Goal: Information Seeking & Learning: Learn about a topic

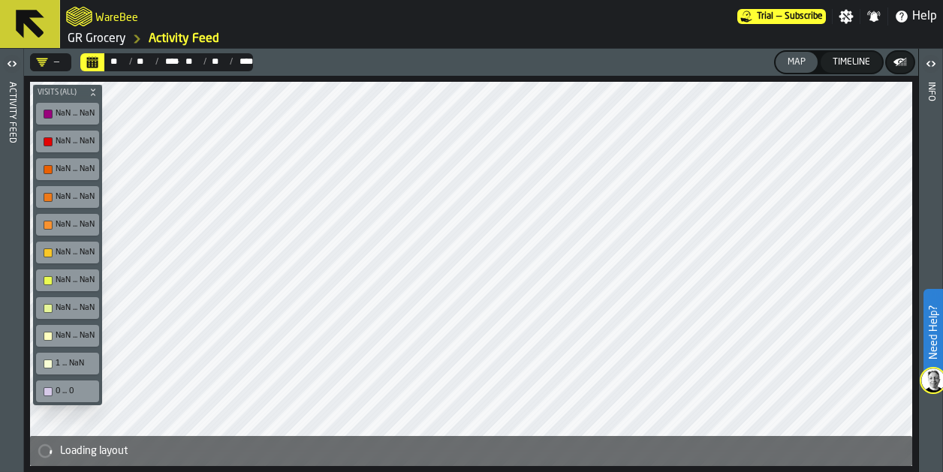
click at [22, 23] on icon at bounding box center [30, 24] width 29 height 29
click at [104, 39] on link "GR Grocery" at bounding box center [97, 39] width 59 height 18
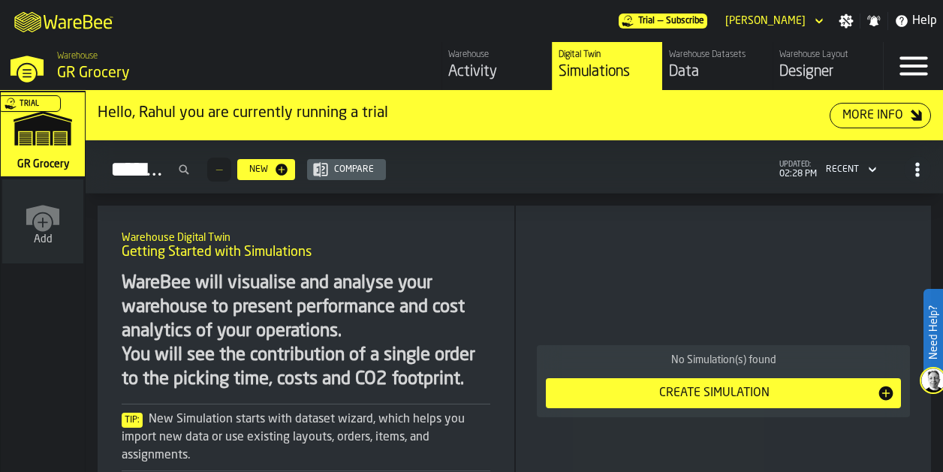
click at [810, 69] on div "Designer" at bounding box center [828, 72] width 98 height 21
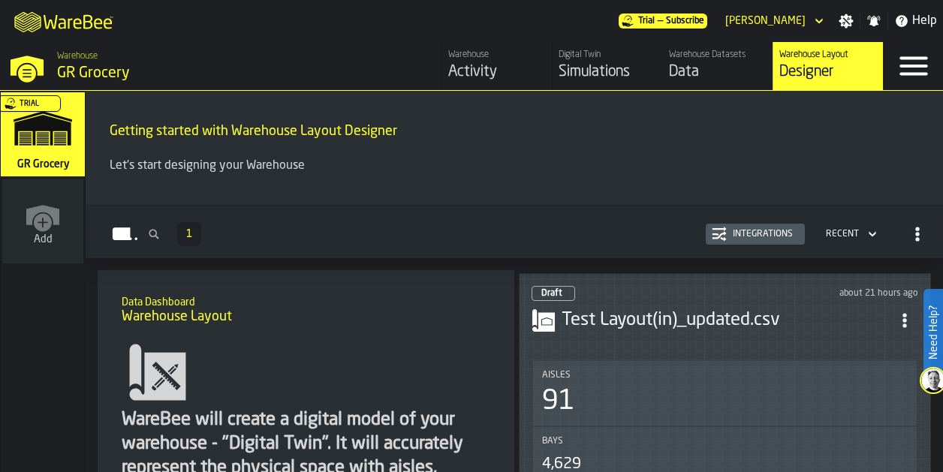
click at [865, 231] on icon "button-Layouts" at bounding box center [872, 234] width 15 height 18
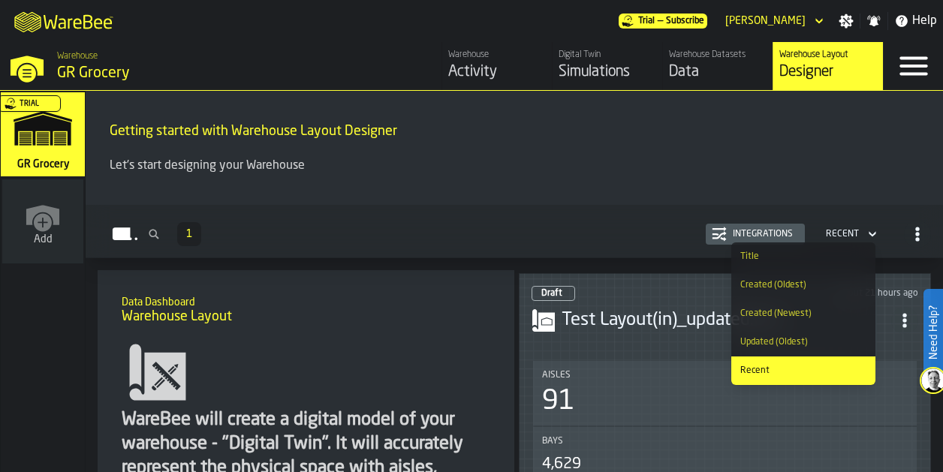
click at [847, 193] on div "Getting started with Warehouse Layout Designer Let's start designing your Wareh…" at bounding box center [514, 148] width 857 height 114
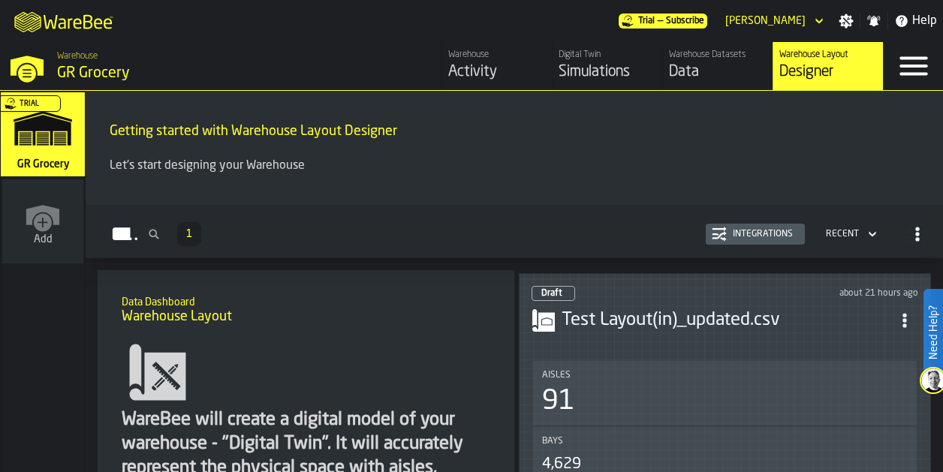
click at [610, 77] on div "Simulations" at bounding box center [608, 72] width 98 height 21
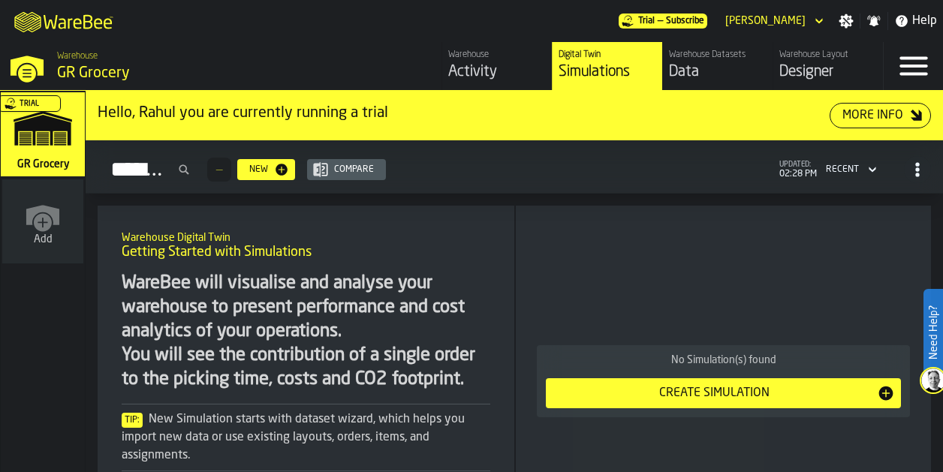
click at [824, 66] on div "Designer" at bounding box center [828, 72] width 98 height 21
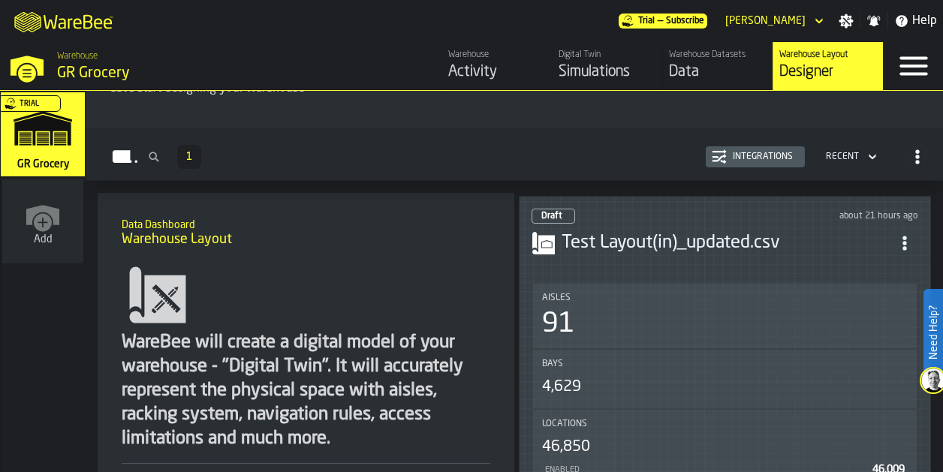
scroll to position [75, 0]
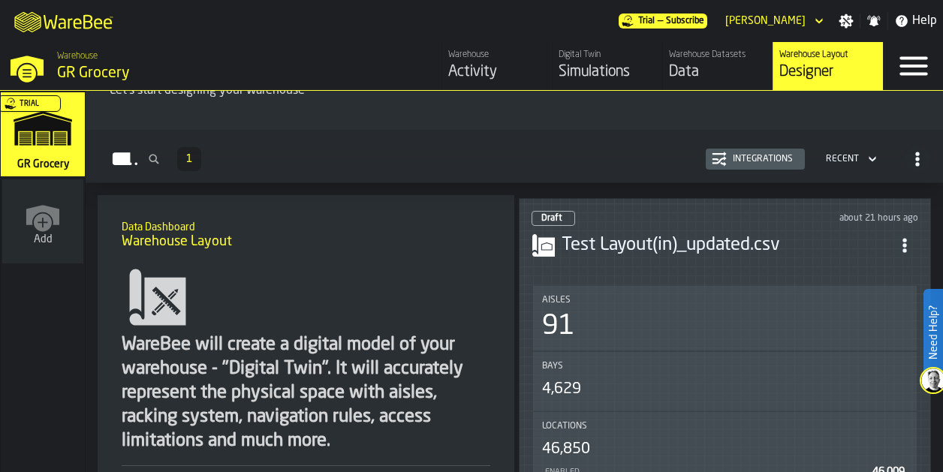
click at [694, 234] on h3 "Test Layout(in)_updated.csv" at bounding box center [727, 246] width 330 height 24
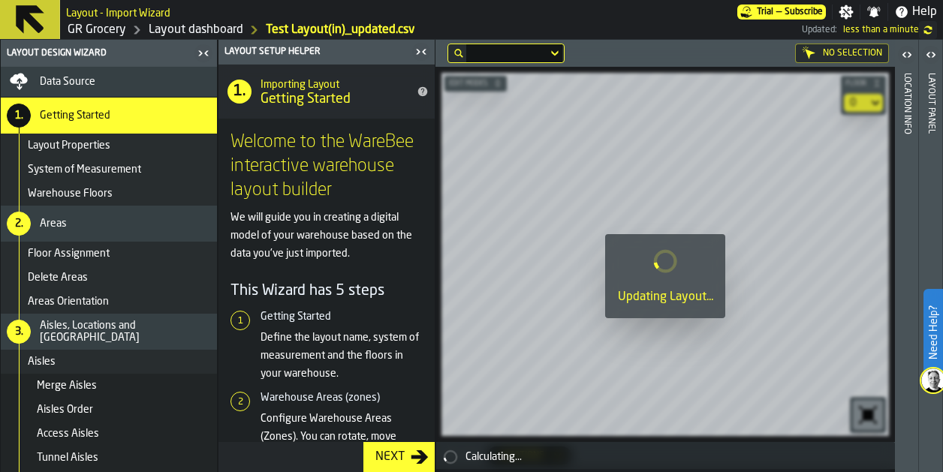
click at [934, 134] on div "Layout panel" at bounding box center [931, 269] width 11 height 399
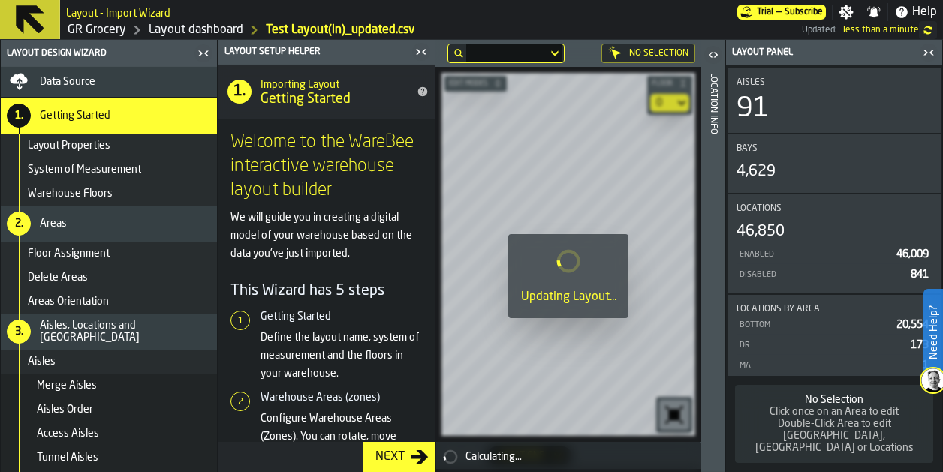
click at [712, 131] on div "Location Info" at bounding box center [713, 269] width 11 height 399
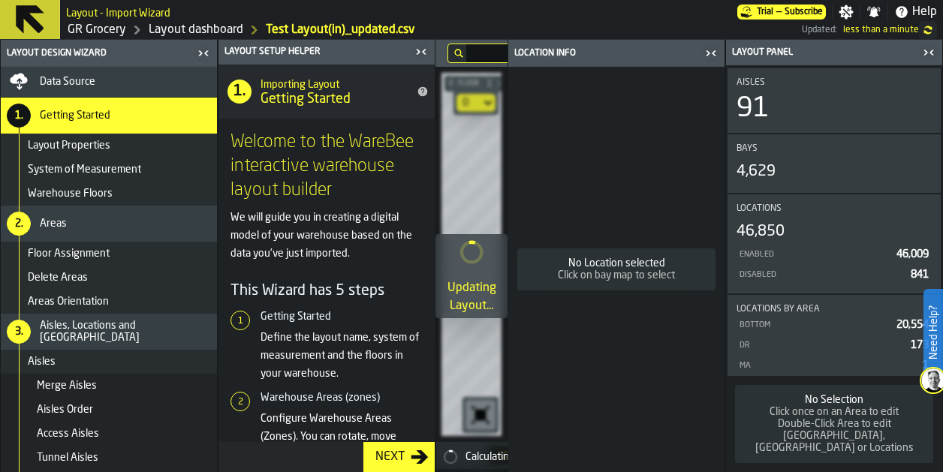
click at [710, 61] on icon "button-toggle-Close me" at bounding box center [711, 53] width 18 height 18
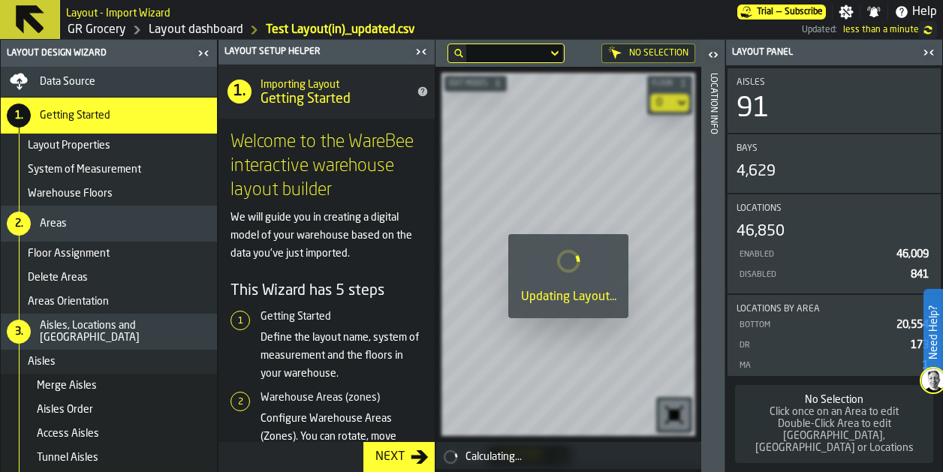
click at [930, 49] on icon "button-toggle-Close me" at bounding box center [929, 53] width 18 height 18
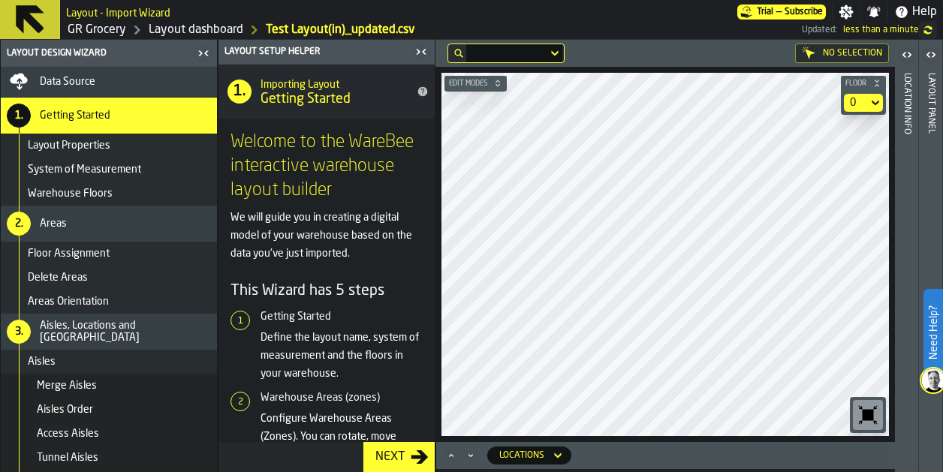
click at [927, 17] on span "Help" at bounding box center [924, 12] width 25 height 18
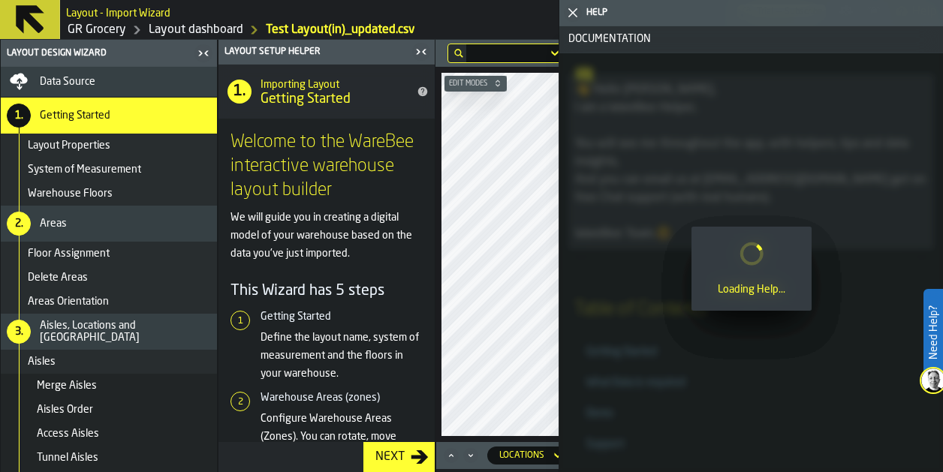
click at [607, 37] on span "Documentation" at bounding box center [751, 39] width 378 height 12
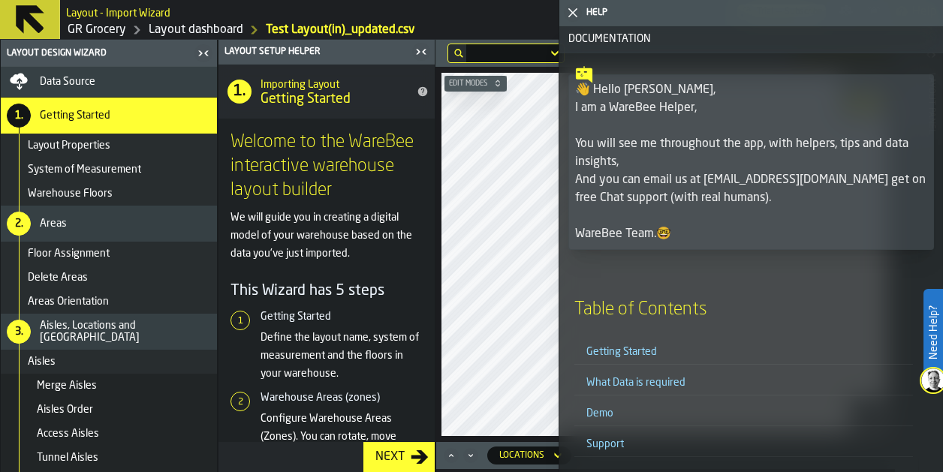
click at [610, 37] on span "Documentation" at bounding box center [751, 39] width 378 height 12
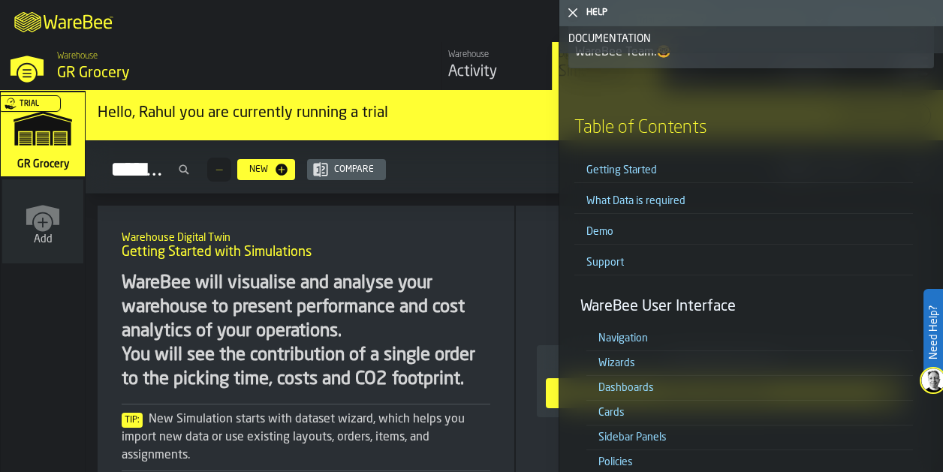
scroll to position [183, 0]
click at [620, 381] on link "Dashboards" at bounding box center [626, 386] width 56 height 11
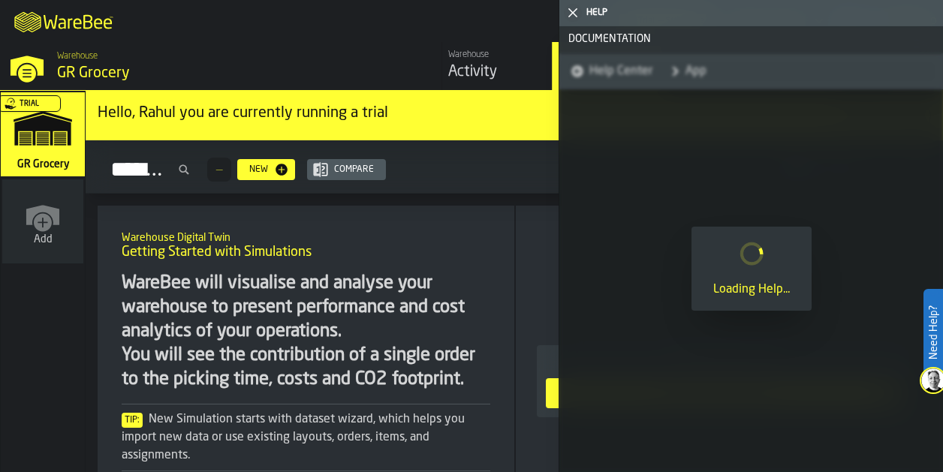
scroll to position [0, 0]
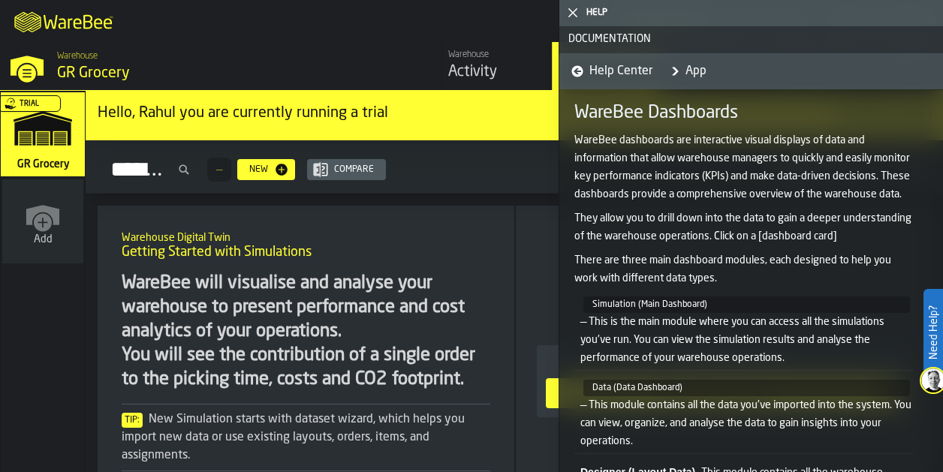
click at [587, 67] on link "Help Center" at bounding box center [608, 71] width 87 height 36
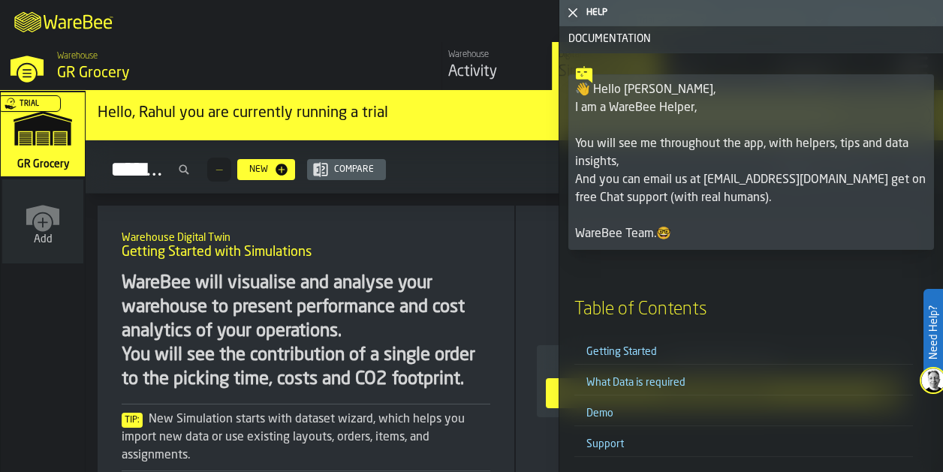
click at [602, 416] on link "Demo" at bounding box center [599, 413] width 27 height 11
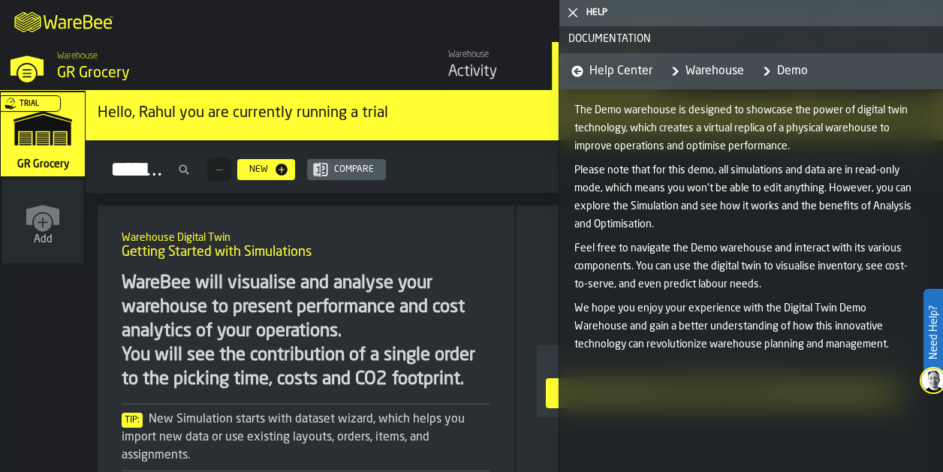
scroll to position [1, 0]
click at [577, 73] on icon at bounding box center [577, 70] width 11 height 11
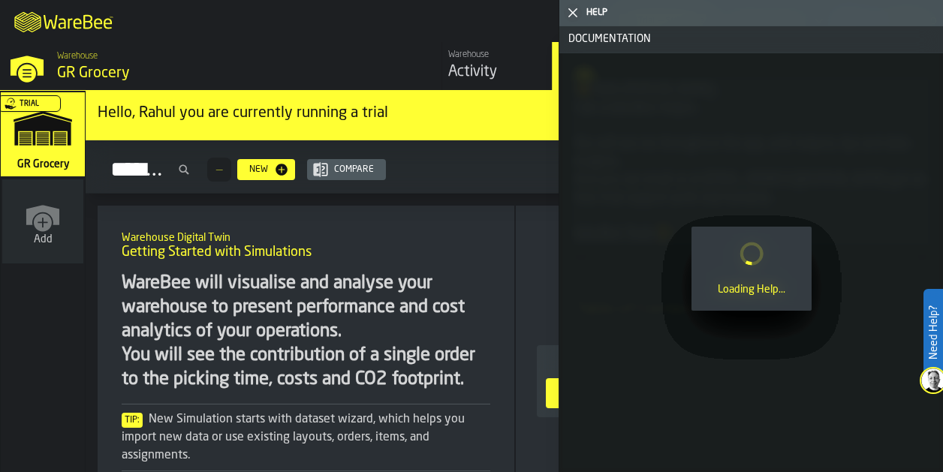
click at [572, 14] on icon "button-toggle-Close me" at bounding box center [573, 13] width 18 height 18
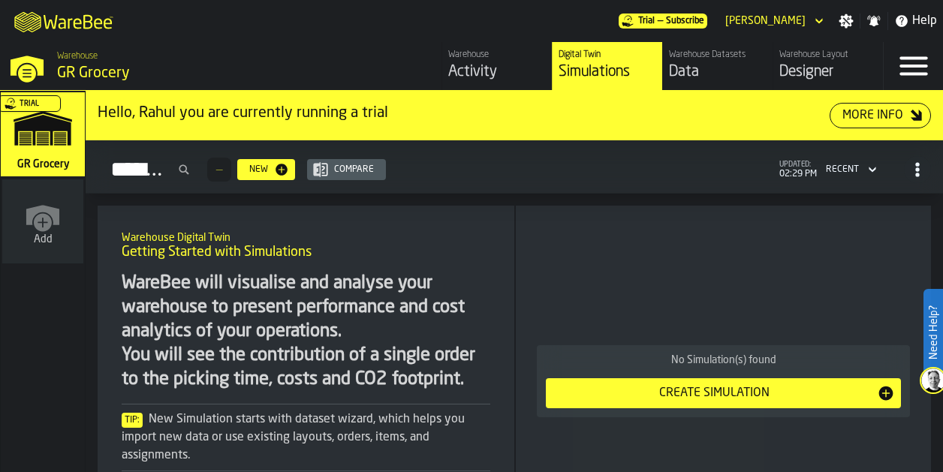
click at [904, 65] on icon "button-toggle-Menu" at bounding box center [914, 66] width 28 height 19
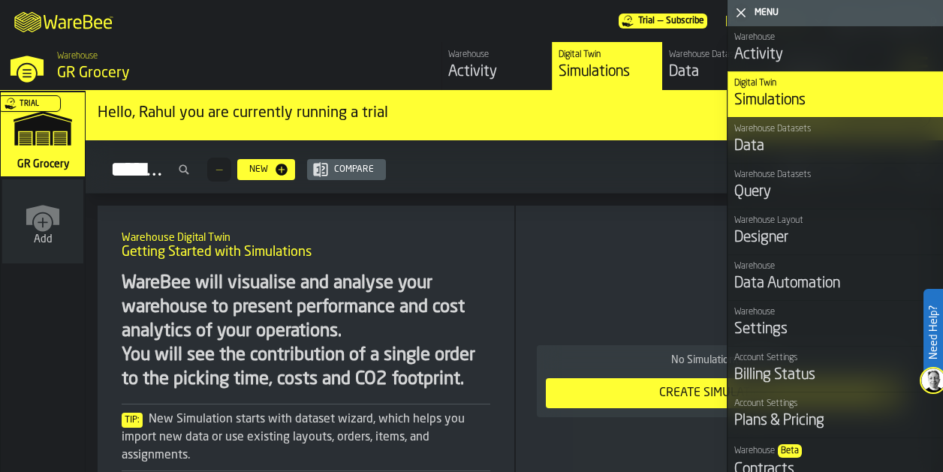
click at [532, 32] on div "M A K I N G W A R E H O U S E S M O R E EF F I C I E N T Trial — Subscribe Rahu…" at bounding box center [471, 21] width 943 height 42
click at [739, 12] on icon "button-toggle-Close me" at bounding box center [741, 13] width 18 height 18
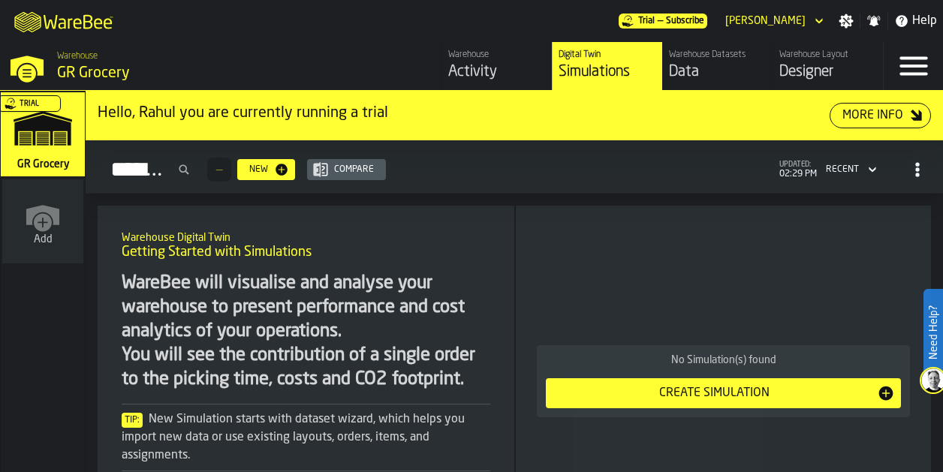
click at [906, 69] on icon "button-toggle-Menu" at bounding box center [914, 66] width 36 height 36
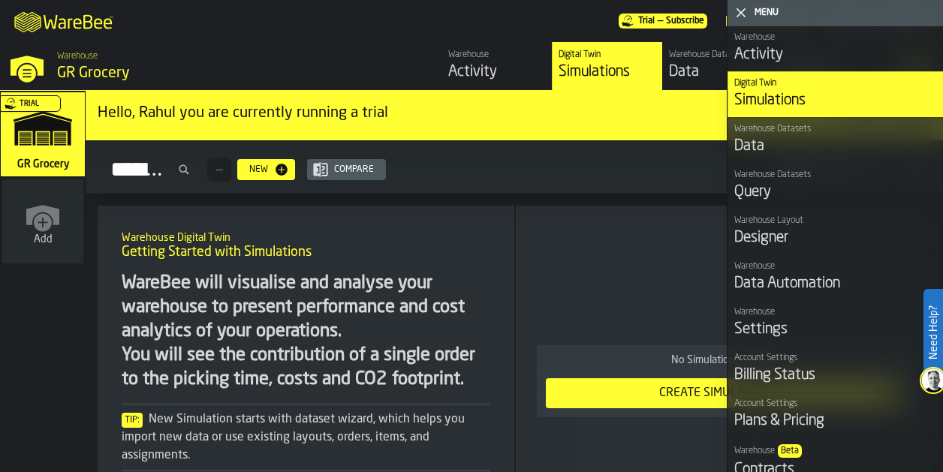
scroll to position [65, 0]
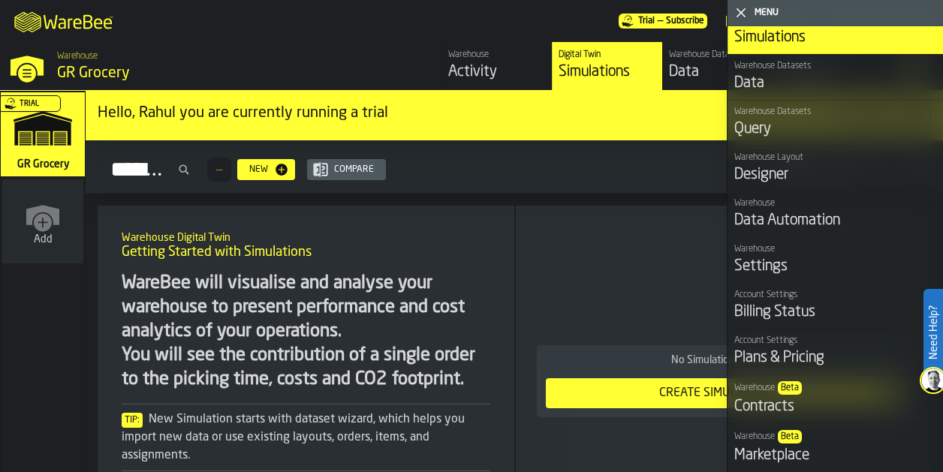
click at [288, 57] on div "Warehouse GR Grocery" at bounding box center [243, 67] width 384 height 45
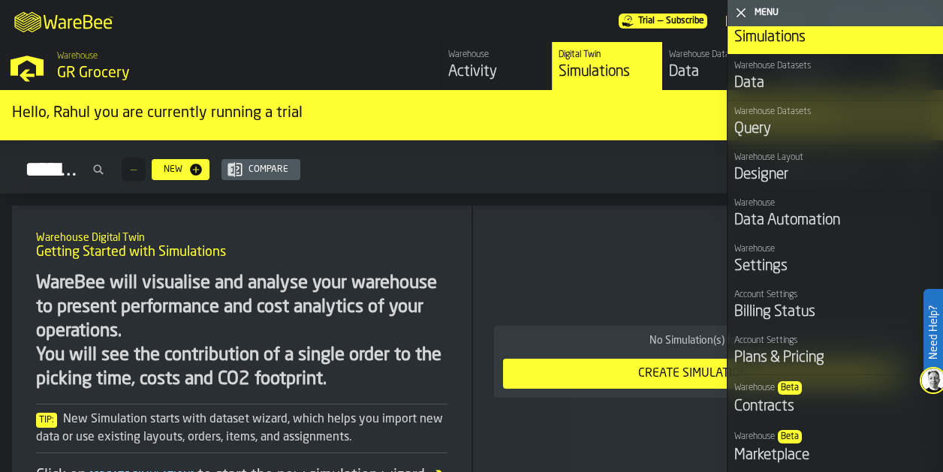
click at [34, 67] on icon "button-toggle-Open —> Warehouse Menu" at bounding box center [27, 66] width 36 height 36
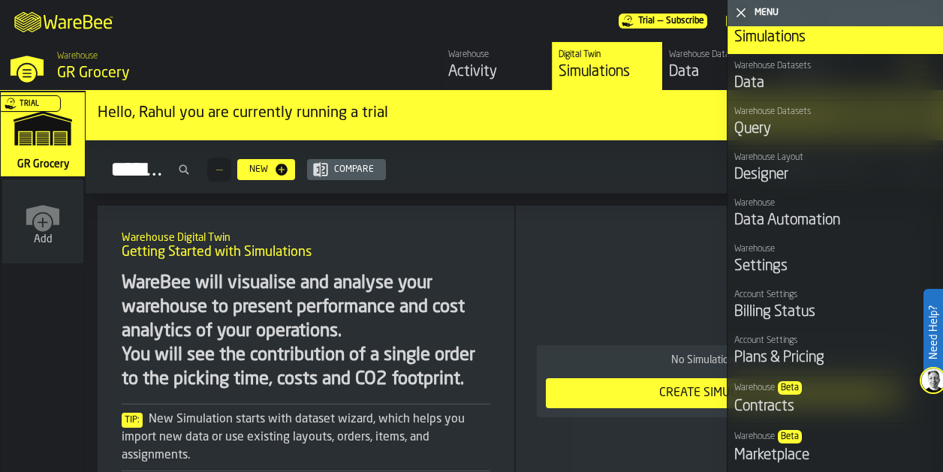
click at [26, 76] on icon "button-toggle-Close —> Warehouse Menu" at bounding box center [27, 66] width 36 height 36
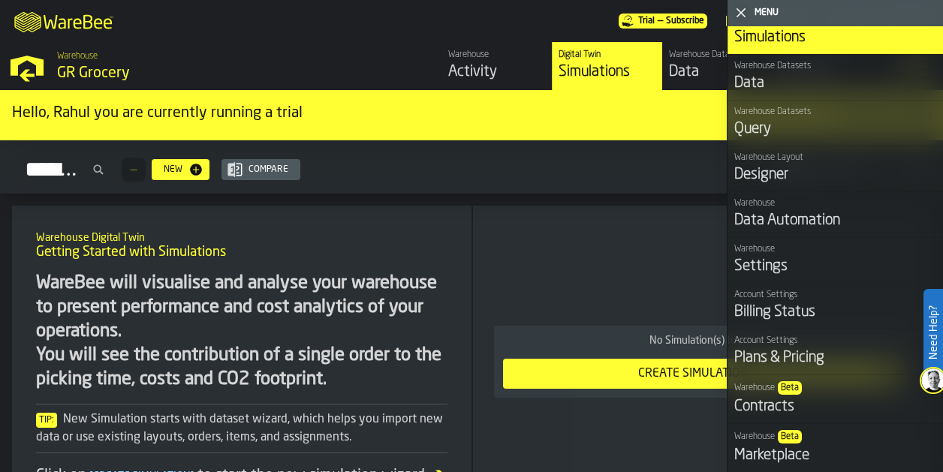
click at [26, 76] on polygon "button-toggle-Open —> Warehouse Menu" at bounding box center [27, 75] width 15 height 12
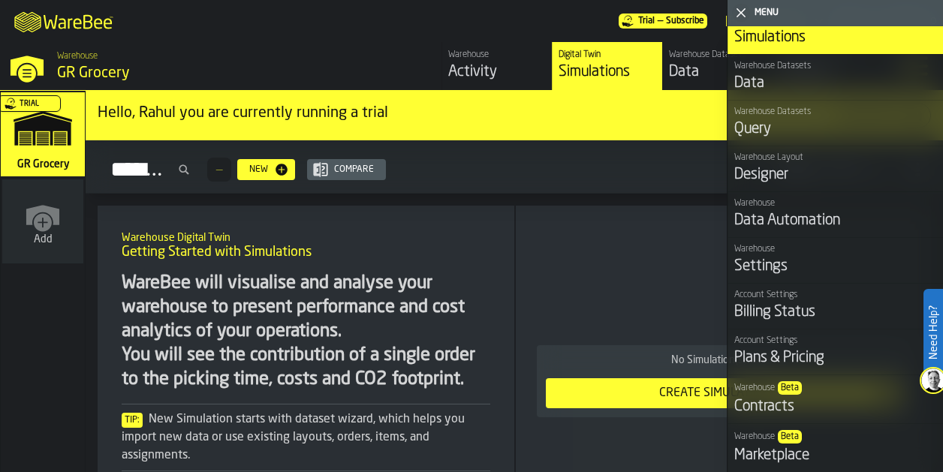
click at [34, 26] on icon "logo-header" at bounding box center [27, 22] width 26 height 20
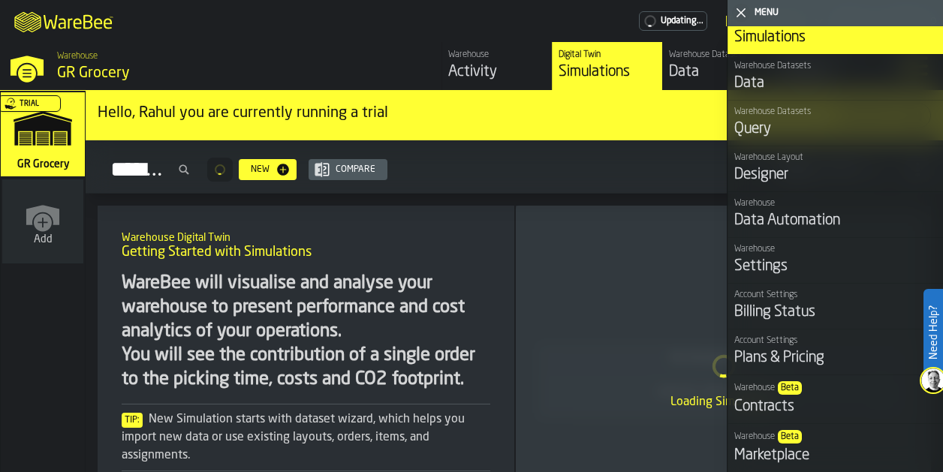
click at [74, 25] on icon "logo-header" at bounding box center [78, 24] width 8 height 11
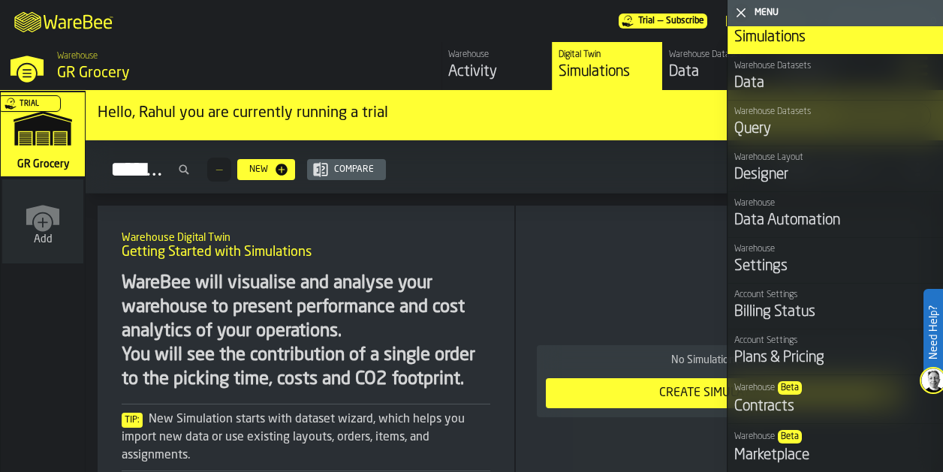
click at [544, 26] on div "M A K I N G W A R E H O U S E S M O R E EF F I C I E N T Trial — Subscribe Rahu…" at bounding box center [471, 21] width 943 height 42
click at [742, 12] on polygon "button-toggle-Close me" at bounding box center [742, 13] width 10 height 10
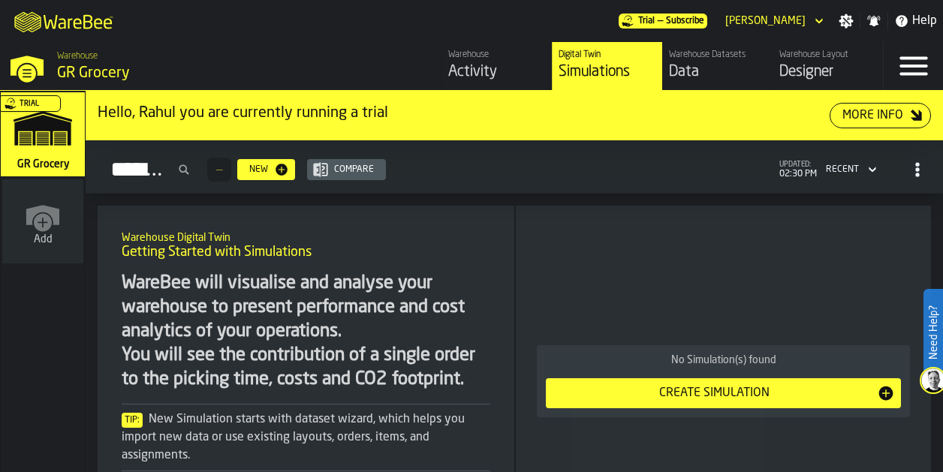
click at [927, 17] on span "Help" at bounding box center [924, 21] width 25 height 18
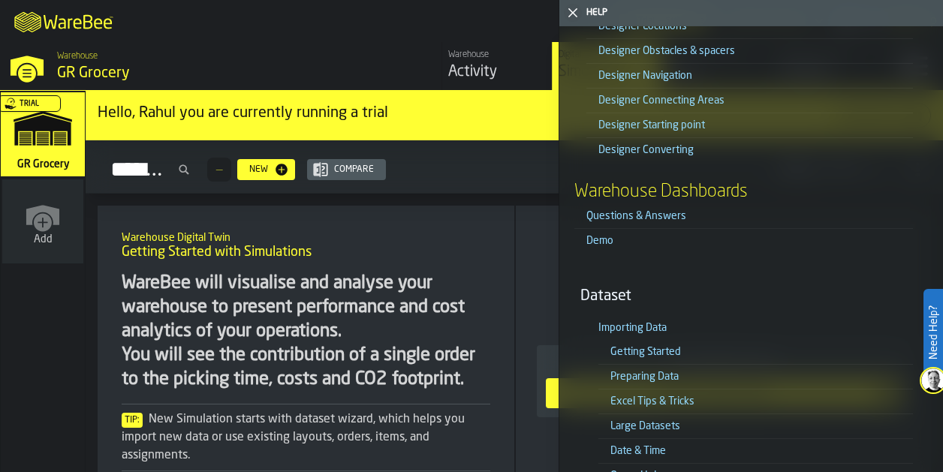
scroll to position [4245, 0]
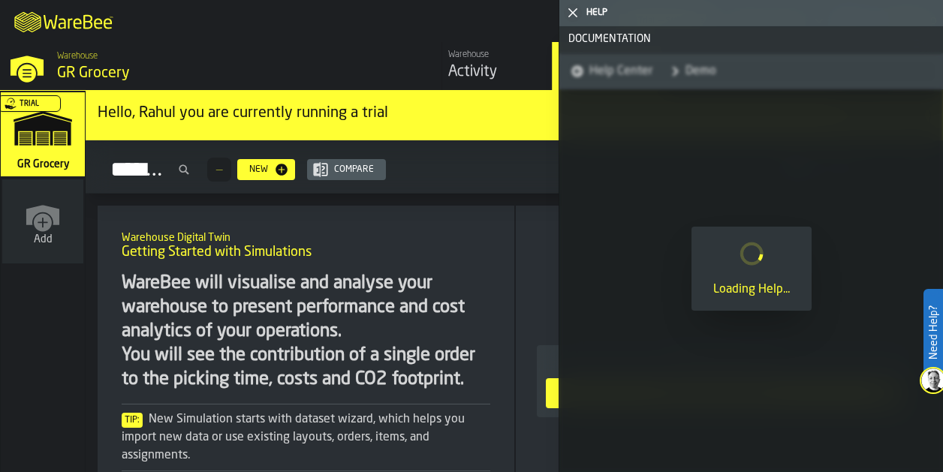
scroll to position [0, 0]
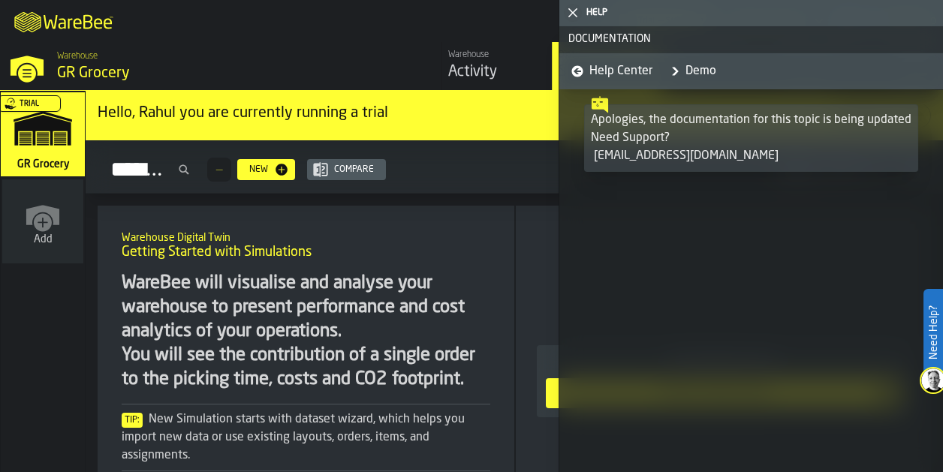
click at [564, 77] on nav "Help Center Demo" at bounding box center [751, 71] width 384 height 36
click at [573, 77] on link "Help Center" at bounding box center [608, 71] width 87 height 36
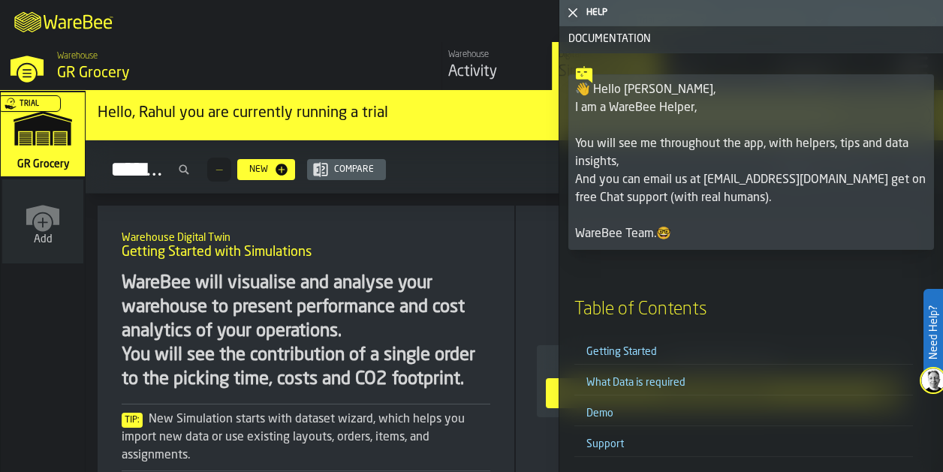
click at [583, 72] on icon at bounding box center [584, 74] width 17 height 17
click at [572, 21] on icon "button-toggle-Close me" at bounding box center [573, 13] width 18 height 18
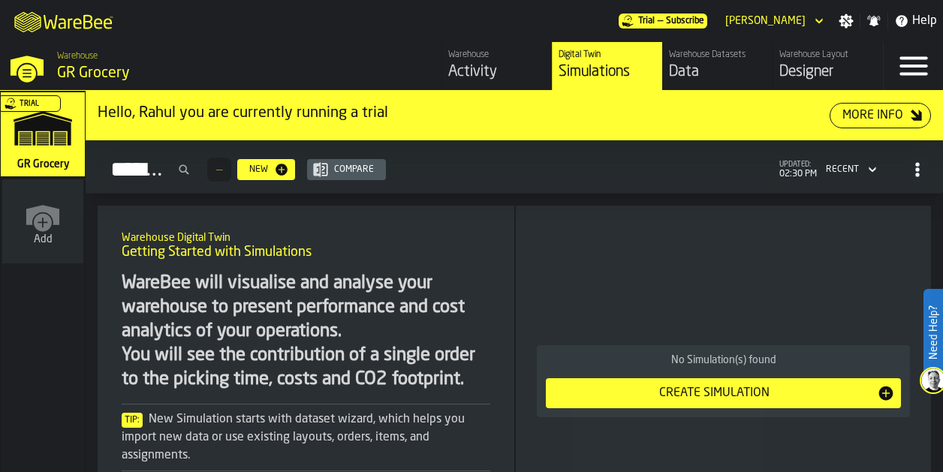
click at [823, 29] on icon "header" at bounding box center [819, 21] width 15 height 18
click at [863, 40] on div "M A K I N G W A R E H O U S E S M O R E EF F I C I E N T Trial — Subscribe Rahu…" at bounding box center [471, 21] width 943 height 42
click at [843, 21] on icon "button-toggle-Settings" at bounding box center [846, 21] width 14 height 14
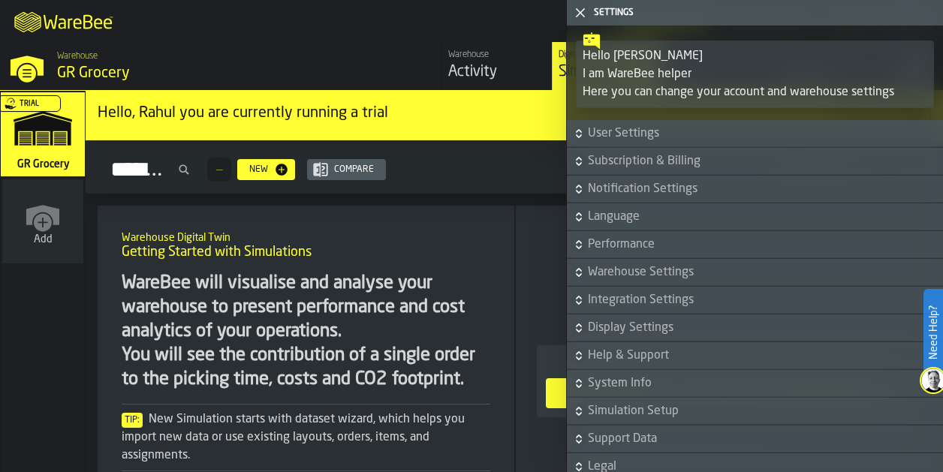
click at [587, 43] on icon at bounding box center [591, 41] width 17 height 17
click at [582, 17] on icon "button-toggle-Close me" at bounding box center [580, 13] width 18 height 18
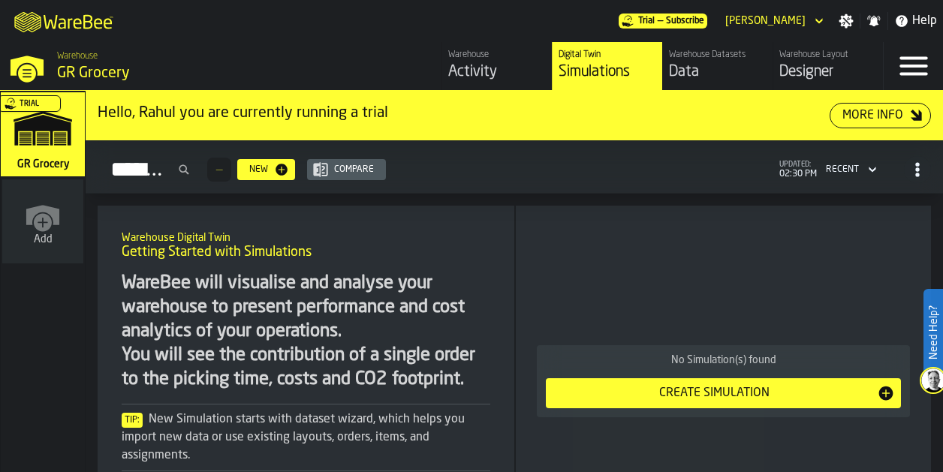
click at [387, 32] on div "M A K I N G W A R E H O U S E S M O R E EF F I C I E N T Trial — Subscribe Rahu…" at bounding box center [471, 21] width 943 height 42
